Goal: Task Accomplishment & Management: Manage account settings

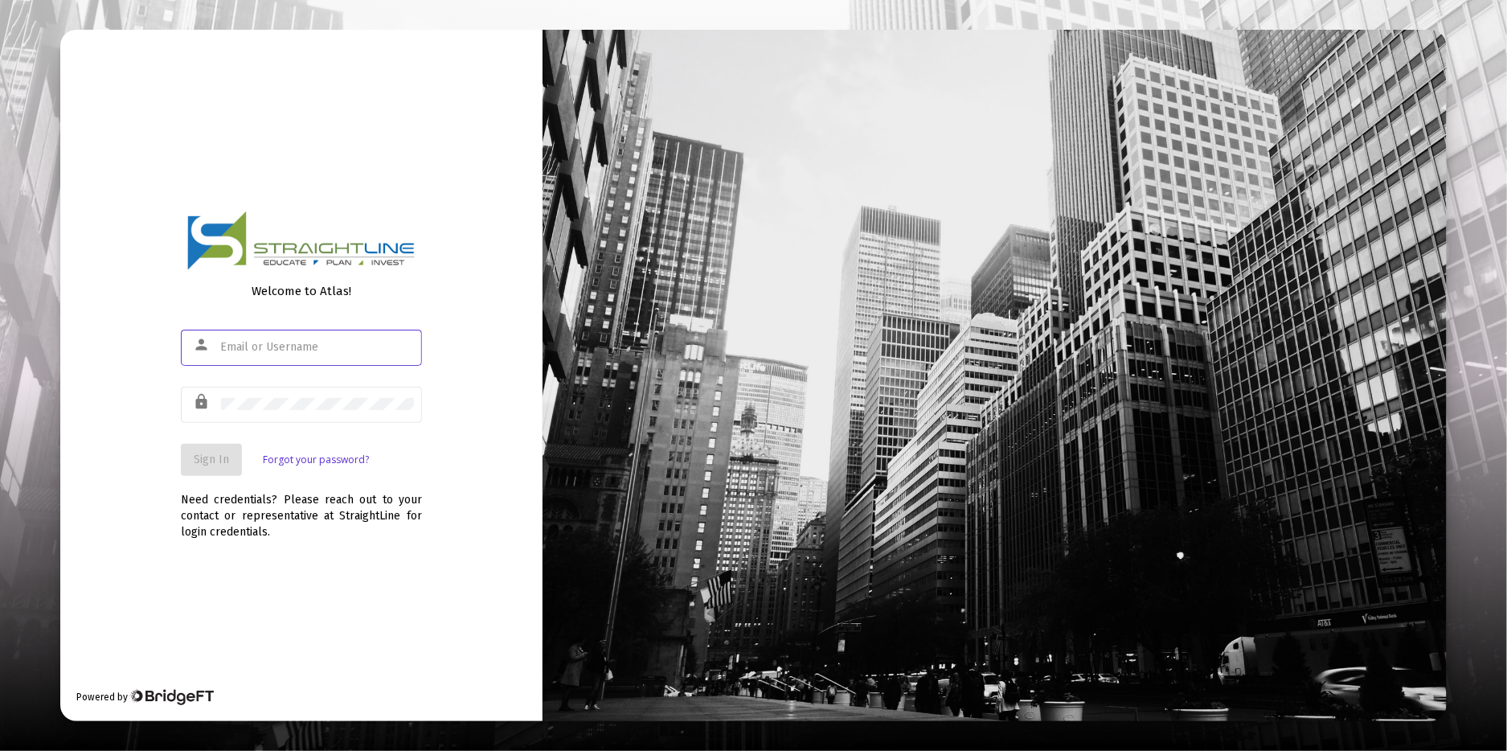
click at [339, 348] on input "text" at bounding box center [317, 347] width 193 height 13
type input "CathyG86"
click at [196, 453] on span "Sign In" at bounding box center [211, 460] width 35 height 14
click at [281, 342] on input "goodri97" at bounding box center [317, 347] width 193 height 13
type input "[EMAIL_ADDRESS][DOMAIN_NAME]"
